Goal: Information Seeking & Learning: Learn about a topic

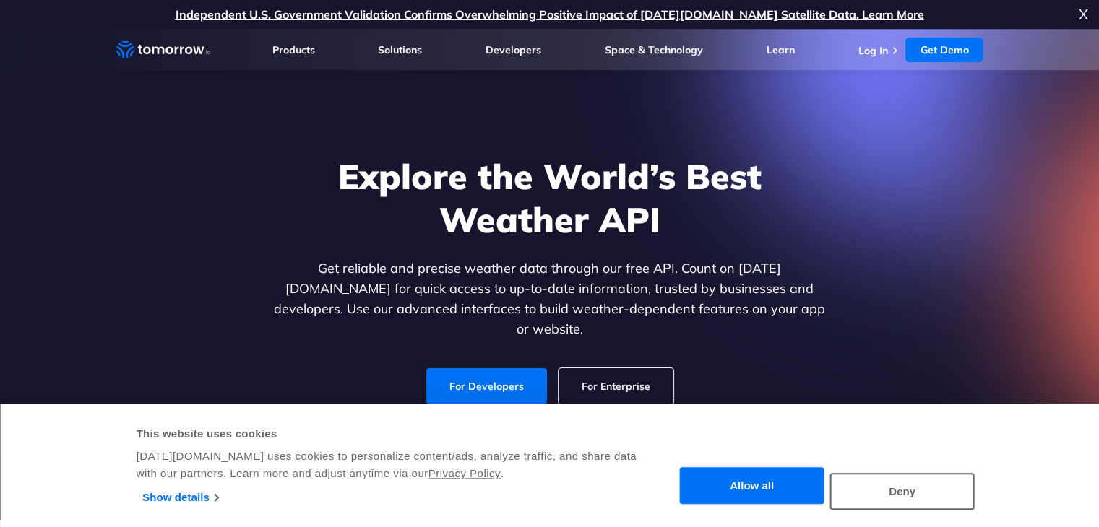
click at [792, 475] on button "Allow all" at bounding box center [752, 486] width 144 height 37
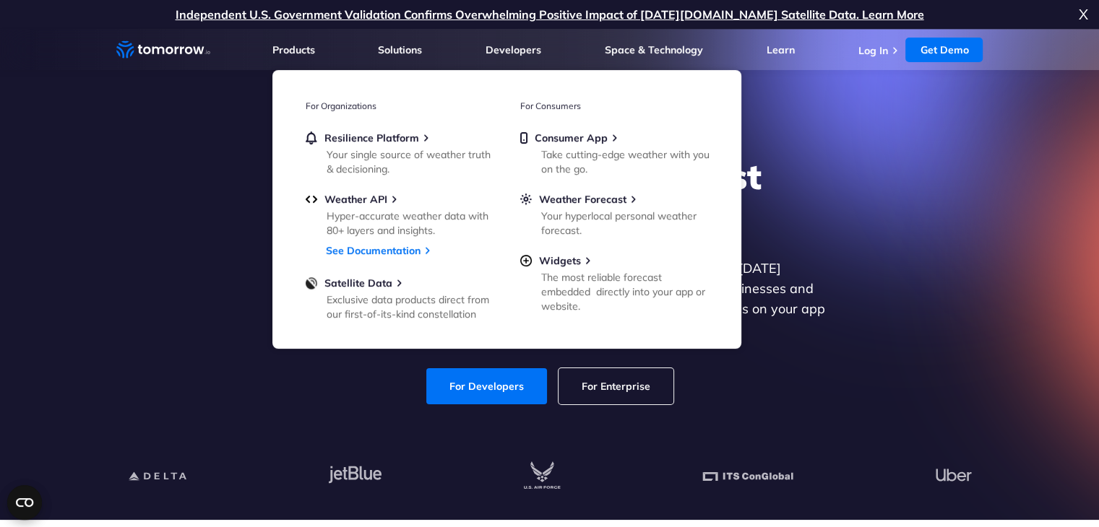
click at [46, 225] on section "Explore the World’s Best Weather API Get reliable and precise weather data thro…" at bounding box center [549, 274] width 1099 height 491
click at [359, 193] on span "Weather API" at bounding box center [355, 199] width 63 height 13
click at [360, 195] on span "Weather API" at bounding box center [355, 199] width 63 height 13
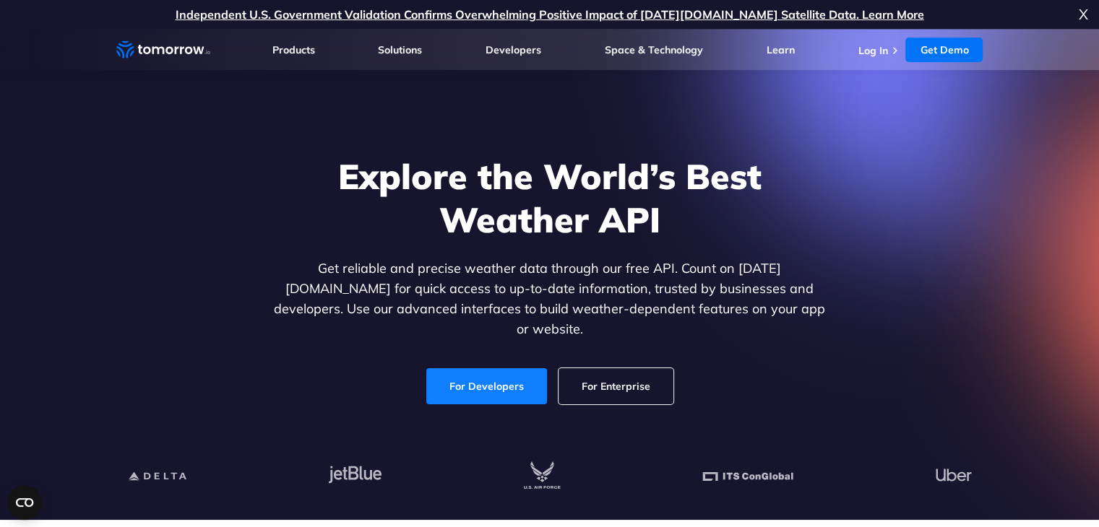
click at [502, 381] on link "For Developers" at bounding box center [486, 386] width 121 height 36
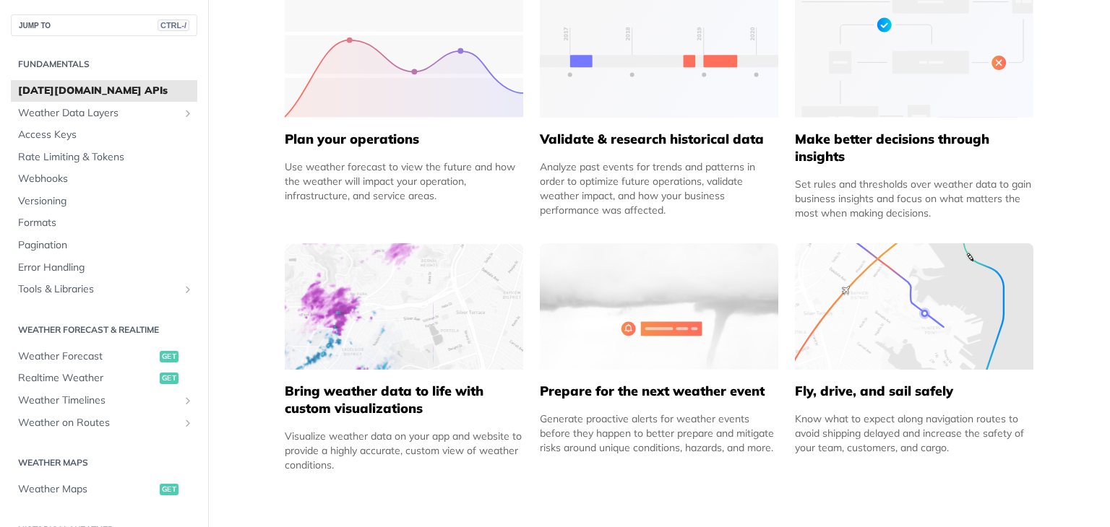
scroll to position [144, 0]
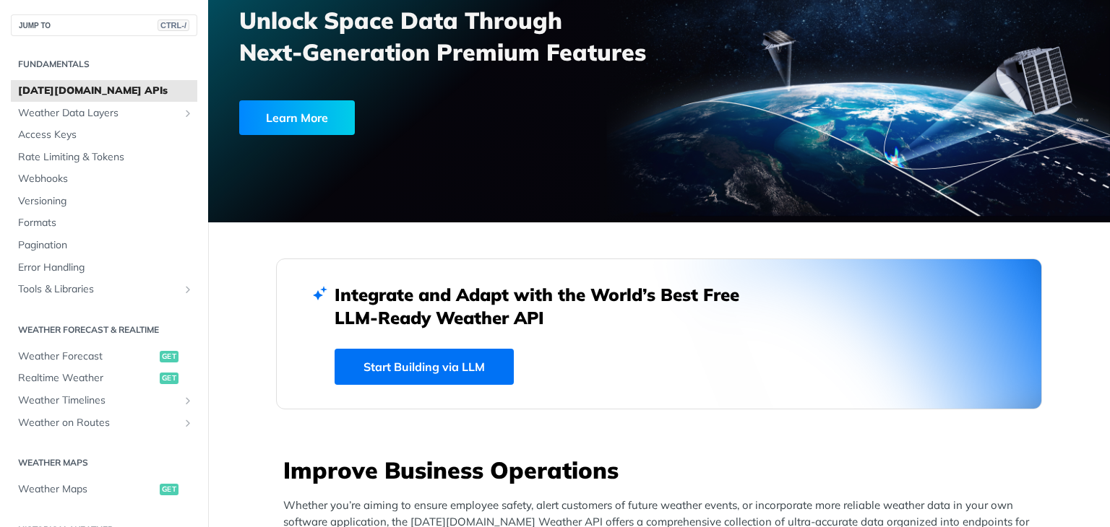
click at [419, 359] on link "Start Building via LLM" at bounding box center [423, 367] width 179 height 36
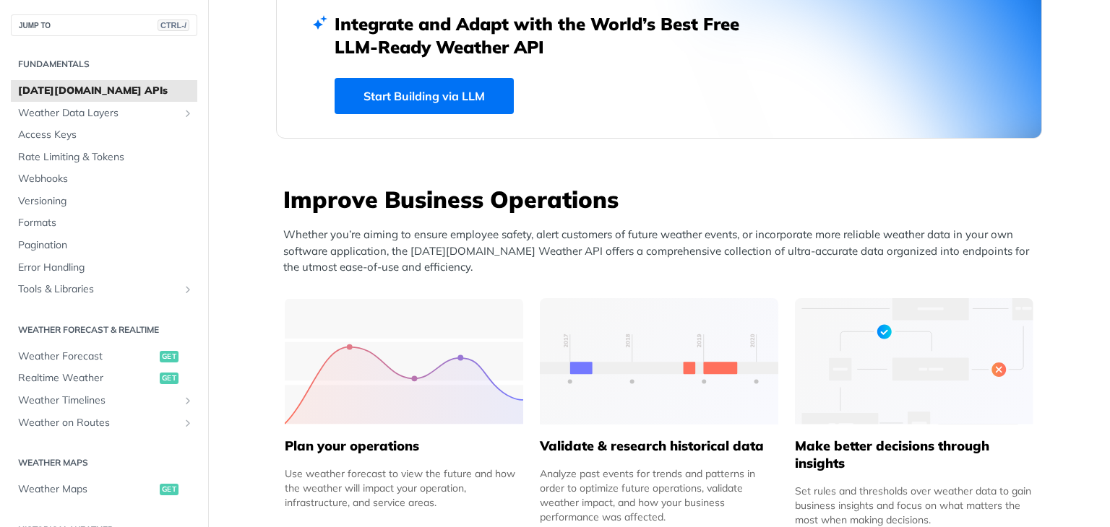
scroll to position [506, 0]
